Goal: Navigation & Orientation: Find specific page/section

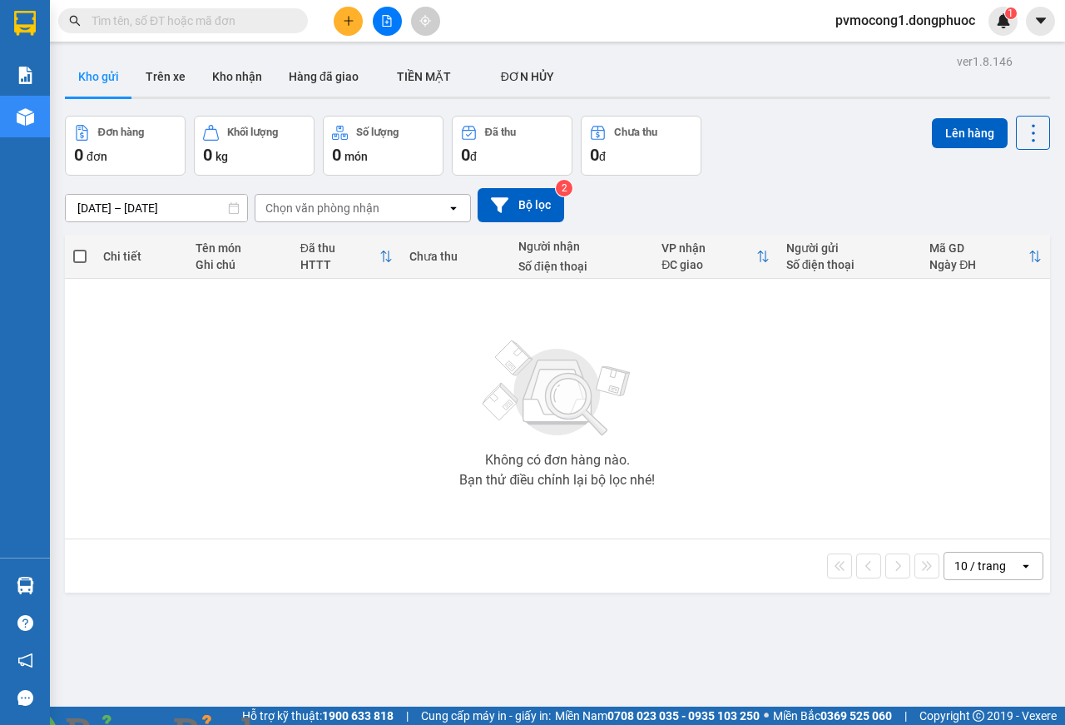
click at [306, 724] on span at bounding box center [286, 734] width 40 height 17
click at [306, 724] on img at bounding box center [301, 735] width 10 height 10
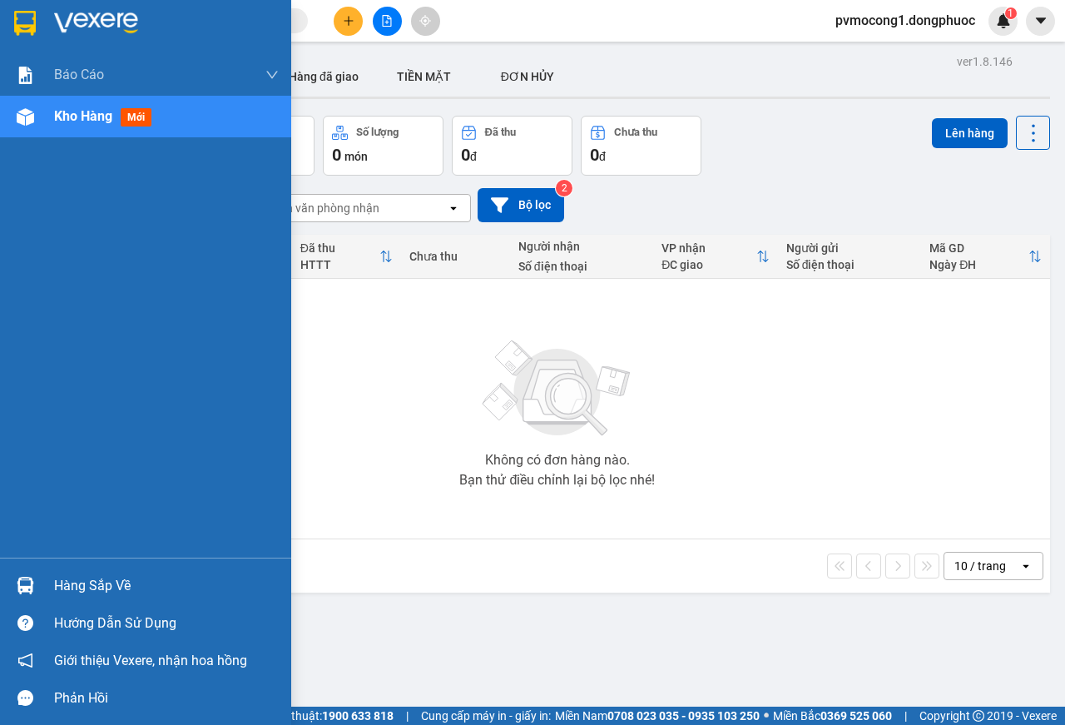
click at [84, 589] on div "Hàng sắp về" at bounding box center [166, 585] width 225 height 25
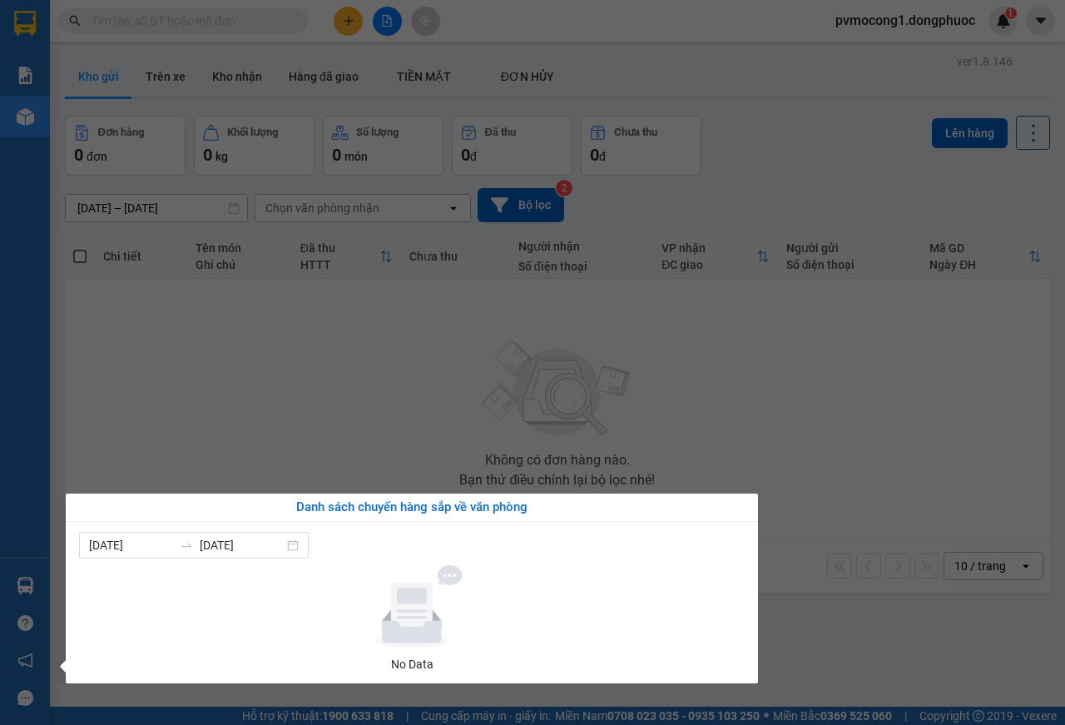
click at [310, 402] on section "Kết quả tìm kiếm ( 0 ) Bộ lọc No Data pvmocong1.dongphuoc 1 Báo cáo Mẫu 1: Báo …" at bounding box center [532, 362] width 1065 height 725
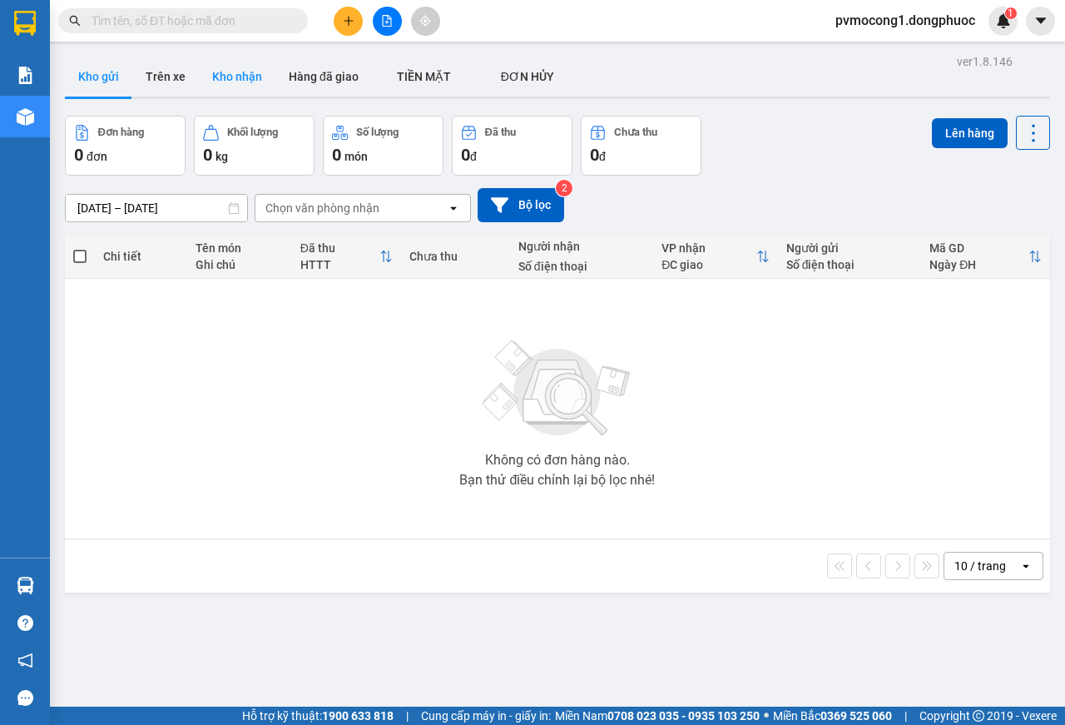
click at [240, 77] on button "Kho nhận" at bounding box center [237, 77] width 77 height 40
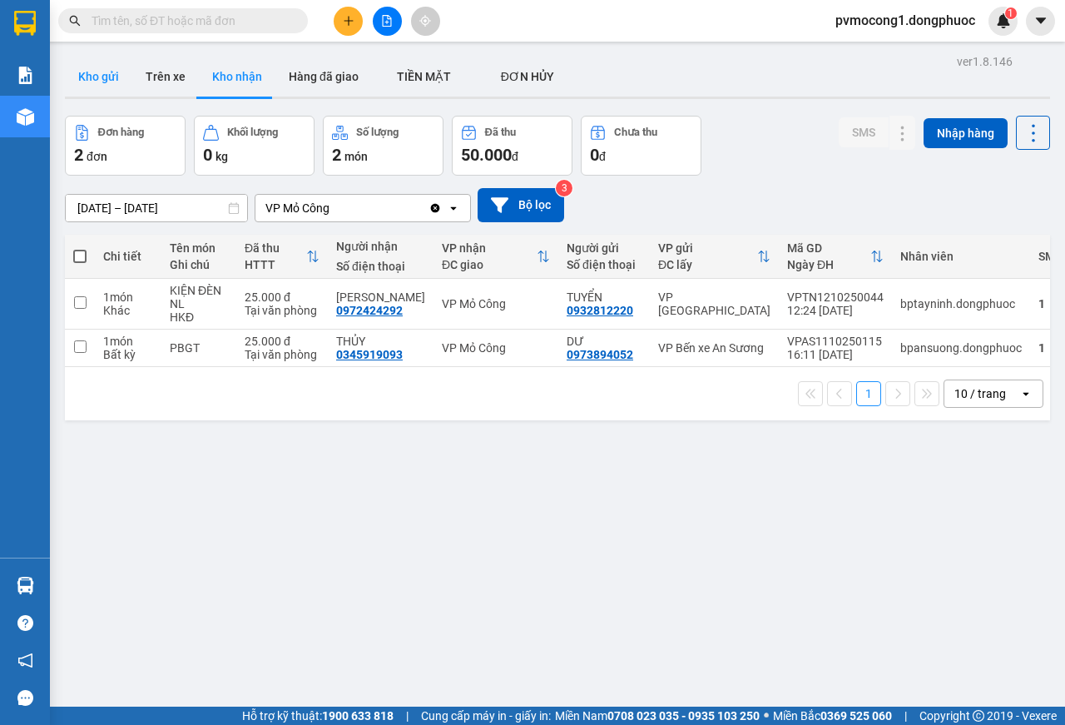
click at [87, 62] on button "Kho gửi" at bounding box center [98, 77] width 67 height 40
